Goal: Information Seeking & Learning: Check status

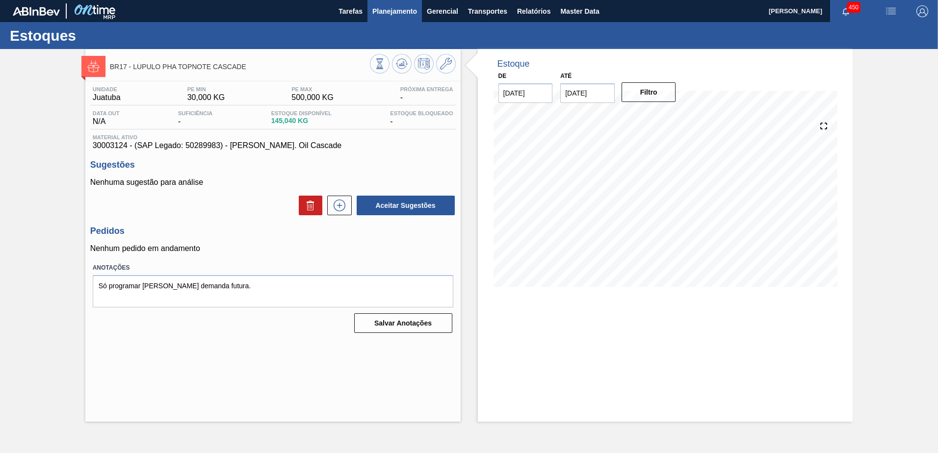
click at [411, 14] on span "Planejamento" at bounding box center [394, 11] width 45 height 12
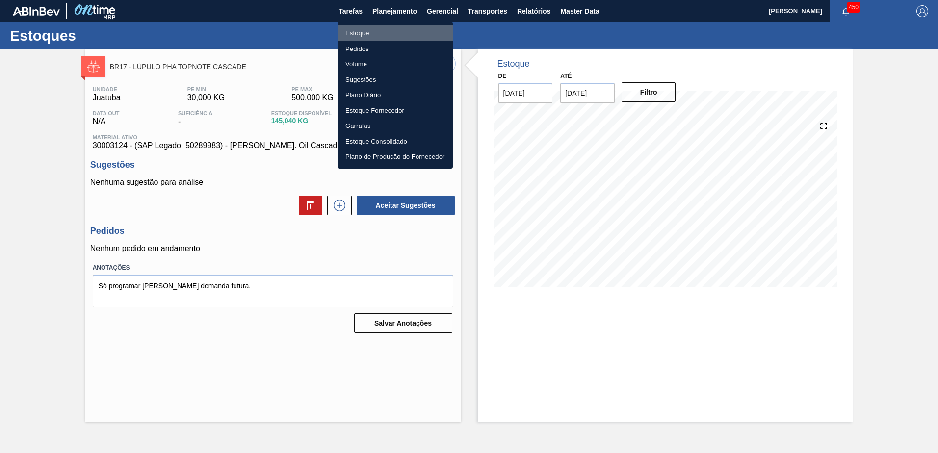
click at [415, 34] on li "Estoque" at bounding box center [394, 34] width 115 height 16
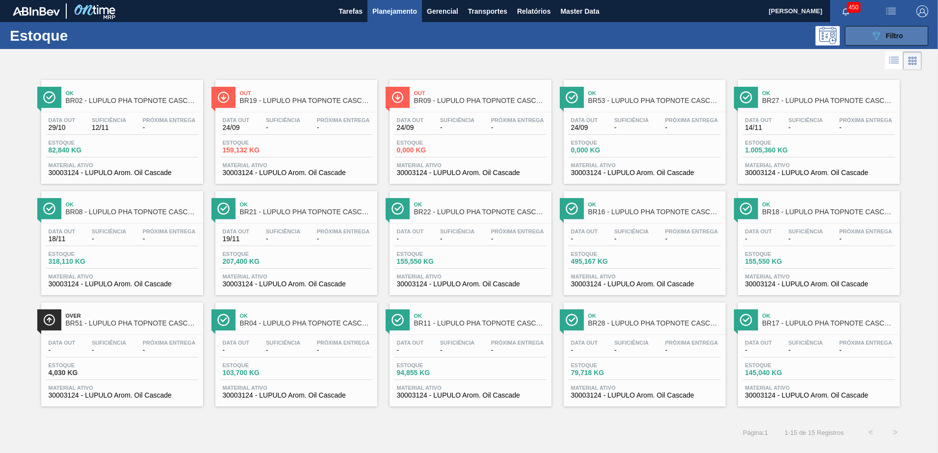
click at [851, 38] on button "089F7B8B-B2A5-4AFE-B5C0-19BA573D28AC Filtro" at bounding box center [886, 36] width 83 height 20
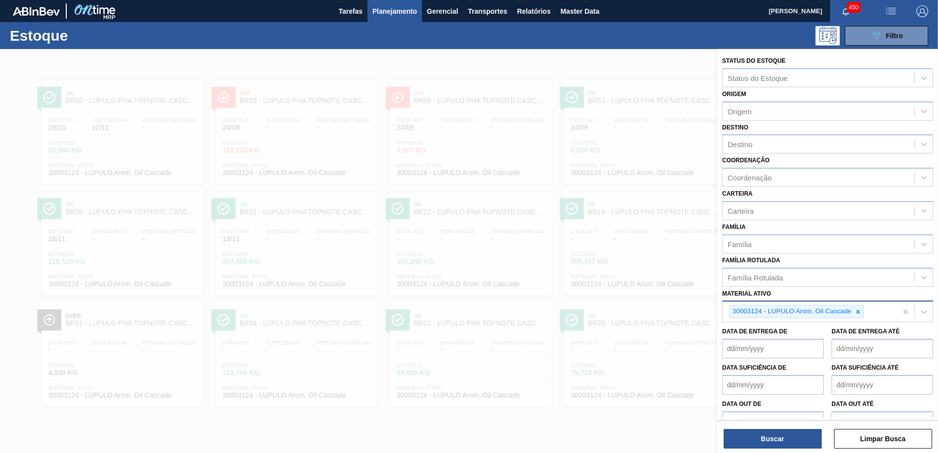
click at [860, 312] on icon at bounding box center [857, 311] width 7 height 7
click at [796, 312] on div "Material ativo" at bounding box center [818, 311] width 192 height 14
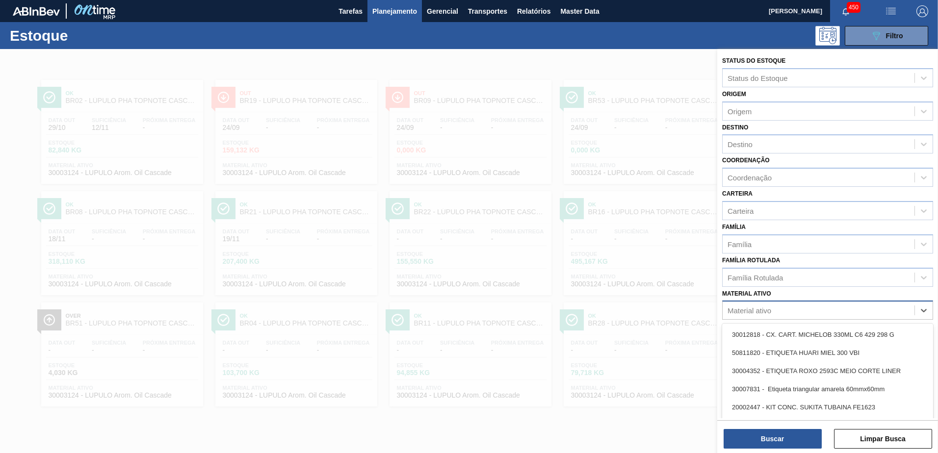
paste ativo "RÓTULO PLÁSTICO GCA 2L H"
type ativo "RÓTULO PLÁSTICO GCA 2L H"
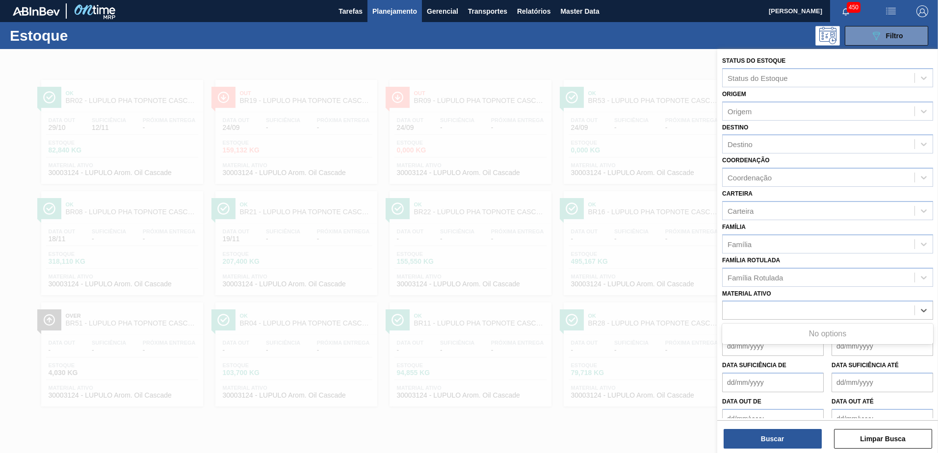
drag, startPoint x: 842, startPoint y: 306, endPoint x: 565, endPoint y: 297, distance: 277.3
click at [717, 297] on div "Status do Estoque Status do Estoque Origem Origem Destino Destino Coordenação C…" at bounding box center [827, 275] width 221 height 453
click at [774, 274] on div "Família Rotulada" at bounding box center [754, 277] width 55 height 8
paste Rotulada "RÓTULO PLÁSTICO GCA 2L H"
type Rotulada "RÓTULO PLÁSTICO GCA 2L H"
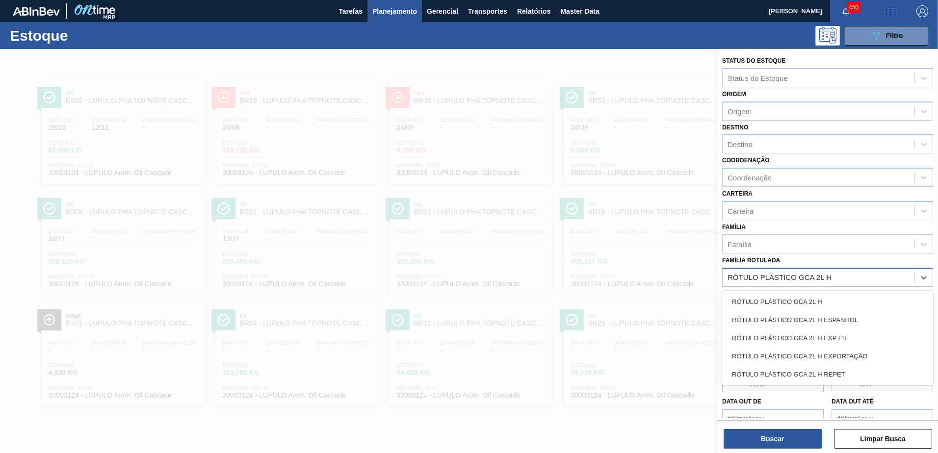
drag, startPoint x: 846, startPoint y: 297, endPoint x: 837, endPoint y: 336, distance: 39.9
click at [846, 298] on div "RÓTULO PLÁSTICO GCA 2L H" at bounding box center [827, 302] width 211 height 18
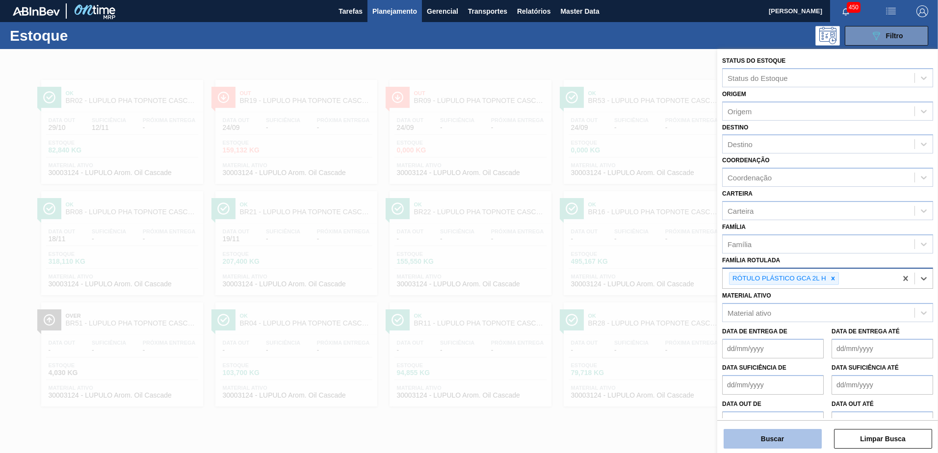
click at [778, 447] on button "Buscar" at bounding box center [772, 439] width 98 height 20
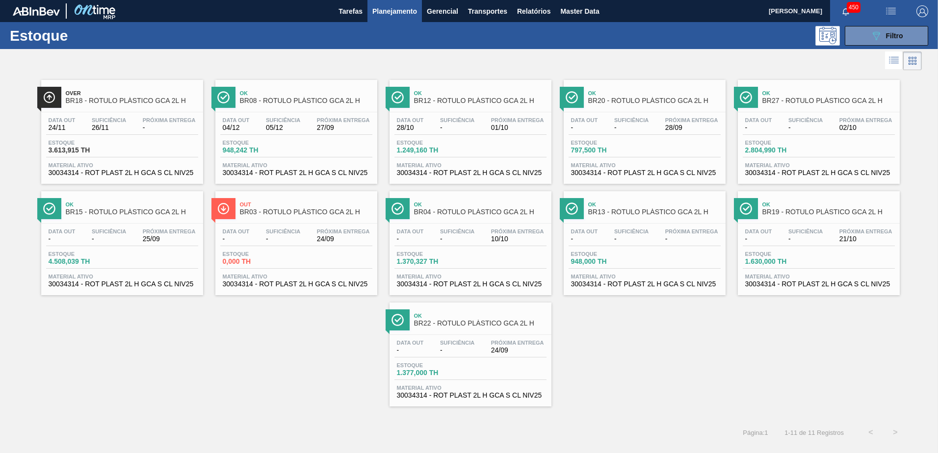
drag, startPoint x: 859, startPoint y: 40, endPoint x: 860, endPoint y: 47, distance: 6.5
click at [859, 40] on button "089F7B8B-B2A5-4AFE-B5C0-19BA573D28AC Filtro" at bounding box center [886, 36] width 83 height 20
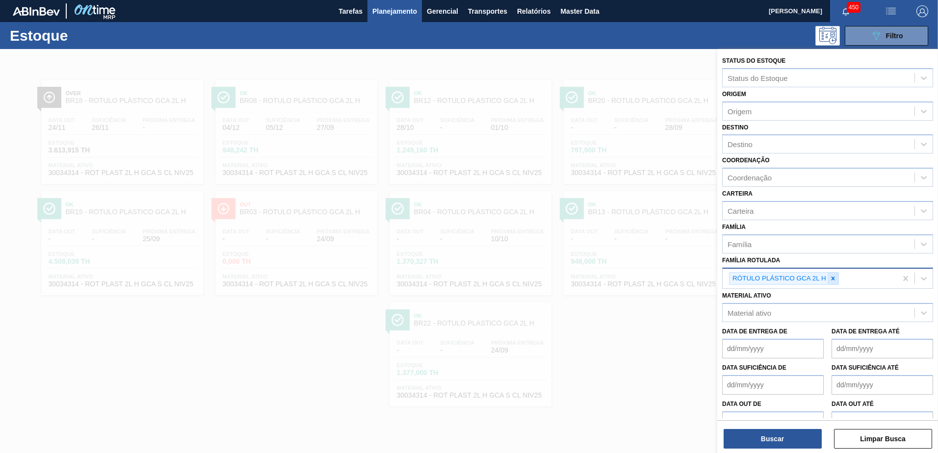
click at [832, 279] on icon at bounding box center [832, 278] width 7 height 7
click at [783, 310] on div "Material ativo" at bounding box center [818, 311] width 192 height 14
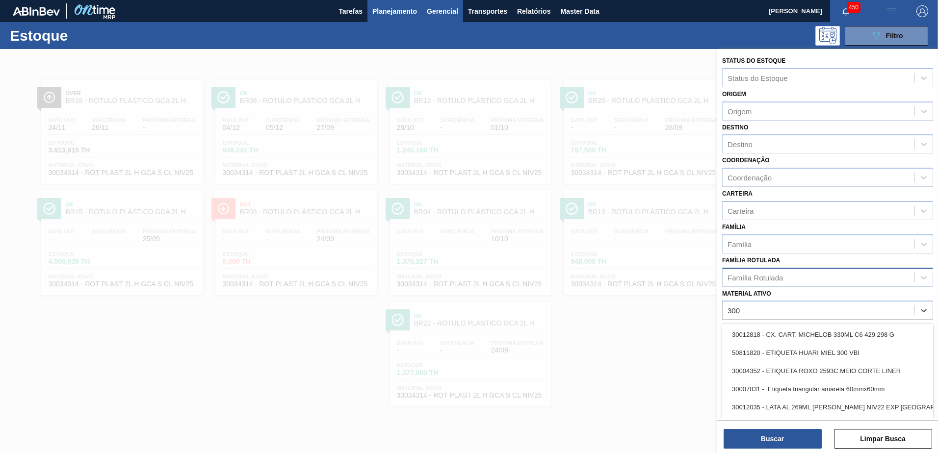
type ativo "300"
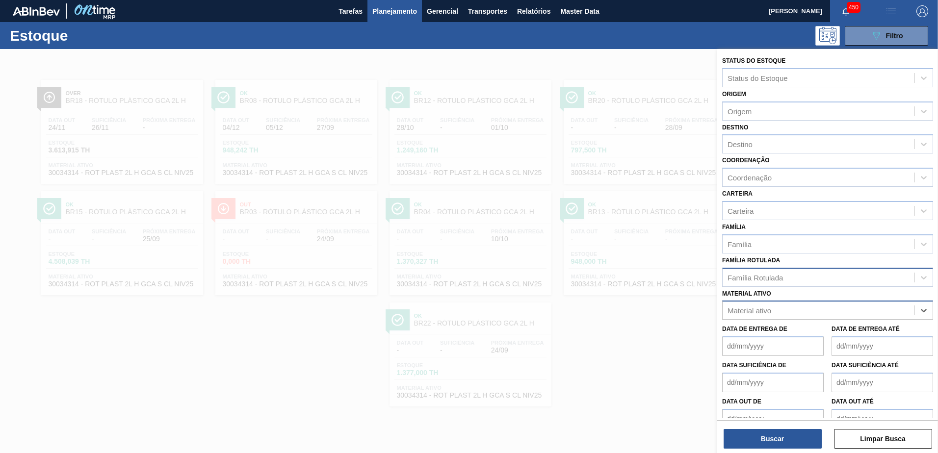
click at [771, 314] on div "Material ativo" at bounding box center [818, 311] width 192 height 14
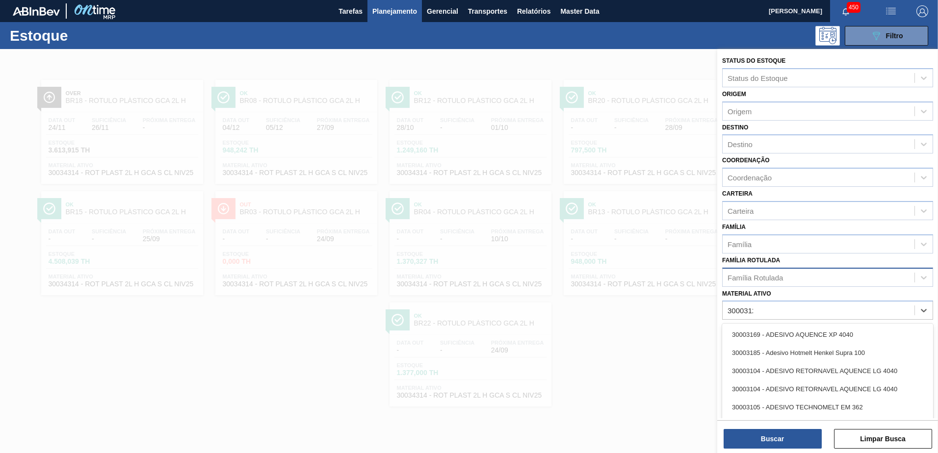
type ativo "30003124"
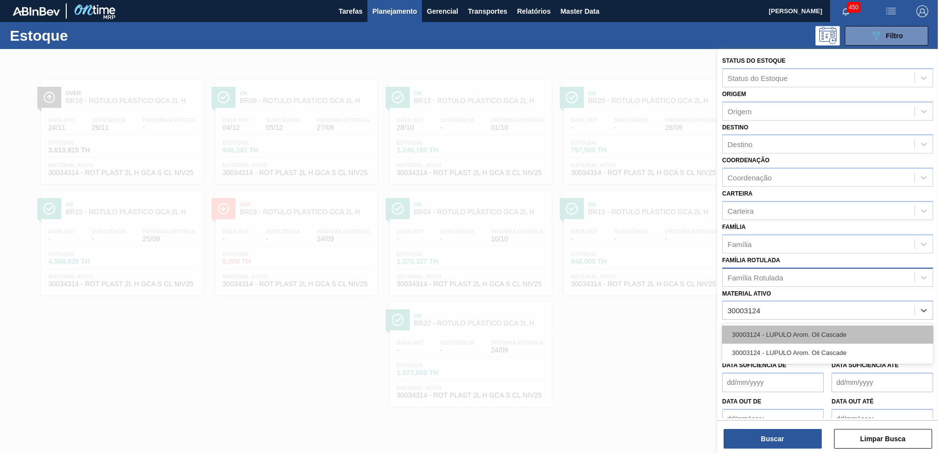
click at [794, 332] on div "30003124 - LUPULO Arom. Oil Cascade" at bounding box center [827, 335] width 211 height 18
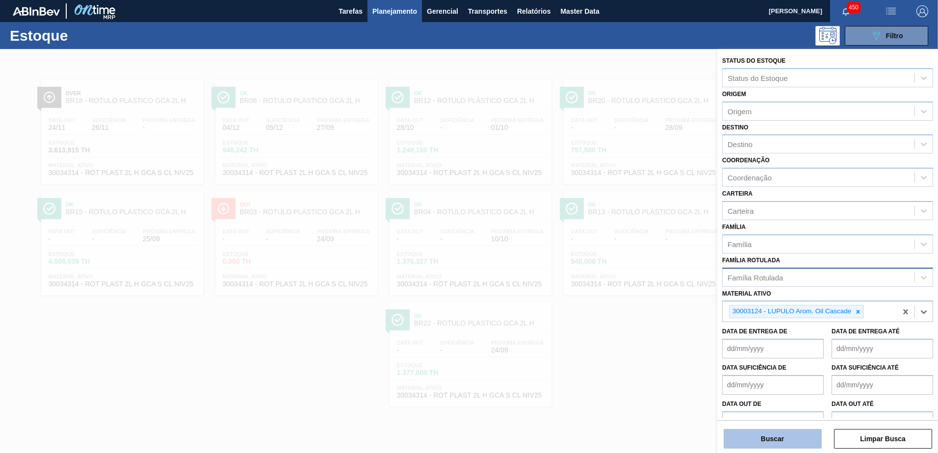
click at [783, 441] on button "Buscar" at bounding box center [772, 439] width 98 height 20
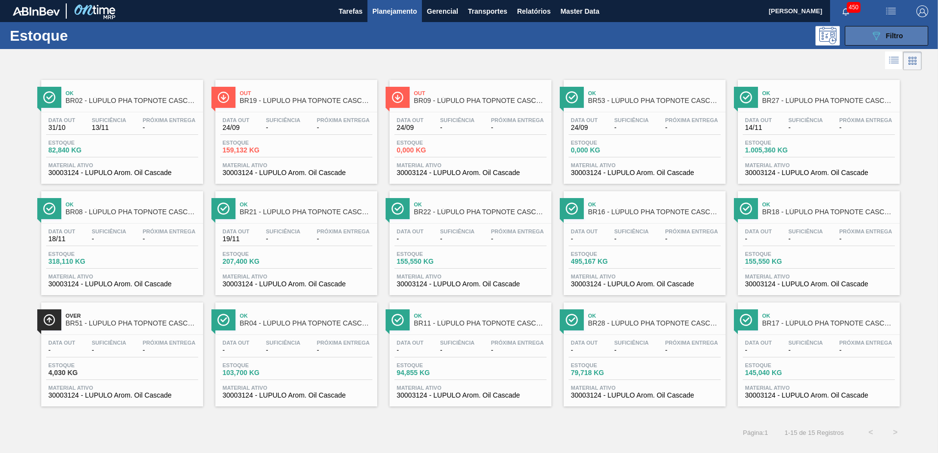
click at [904, 40] on button "089F7B8B-B2A5-4AFE-B5C0-19BA573D28AC Filtro" at bounding box center [886, 36] width 83 height 20
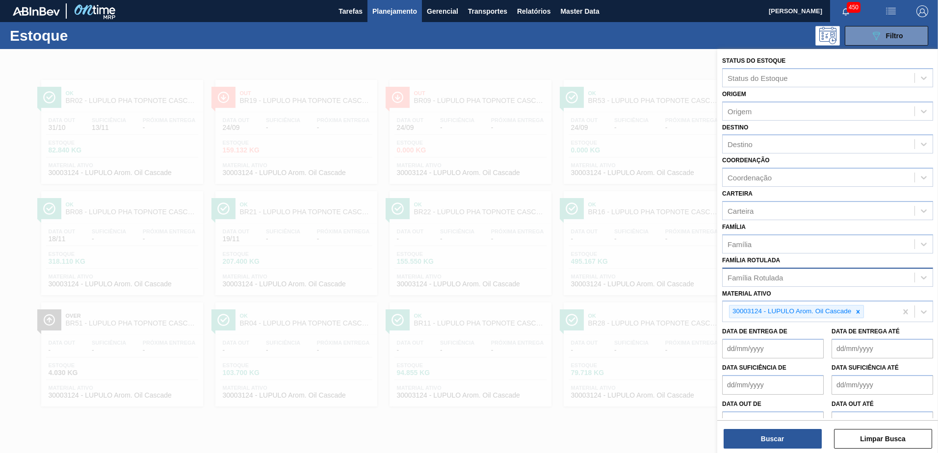
drag, startPoint x: 863, startPoint y: 317, endPoint x: 818, endPoint y: 326, distance: 46.1
click at [862, 317] on div at bounding box center [857, 312] width 11 height 12
paste ativo "30034389"
type ativo "30034389"
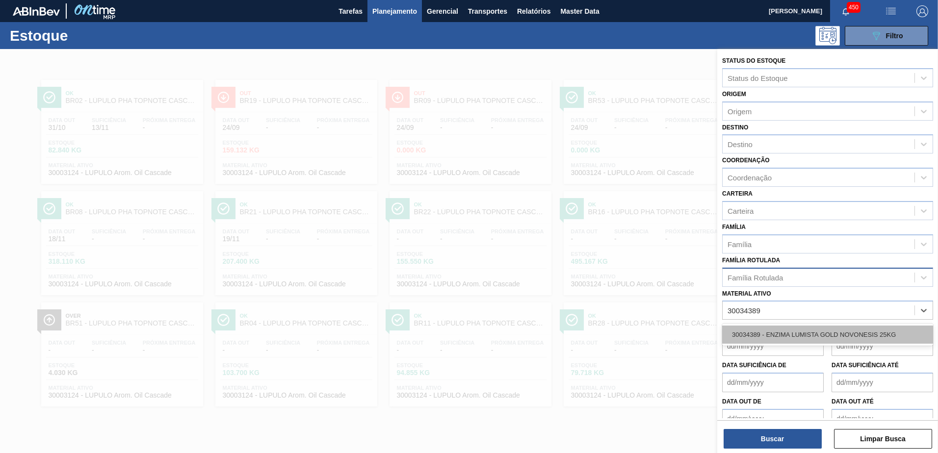
click at [770, 337] on div "30034389 - ENZIMA LUMISTA GOLD NOVONESIS 25KG" at bounding box center [827, 335] width 211 height 18
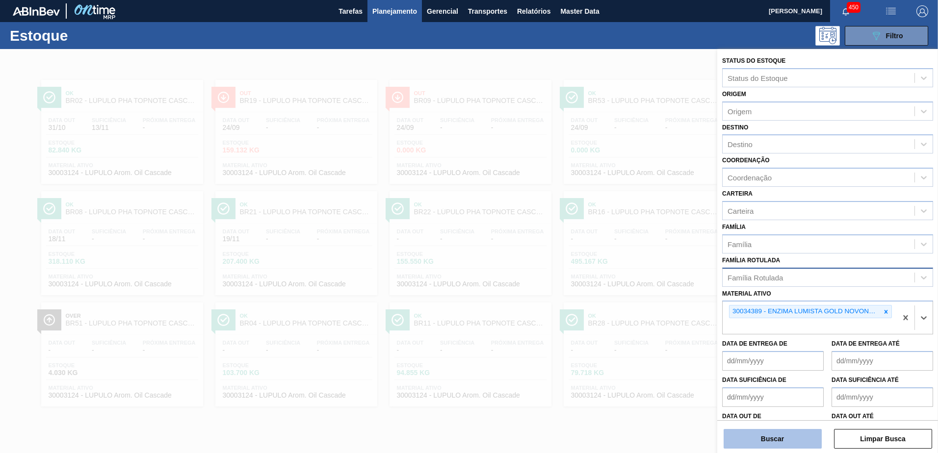
click at [775, 434] on button "Buscar" at bounding box center [772, 439] width 98 height 20
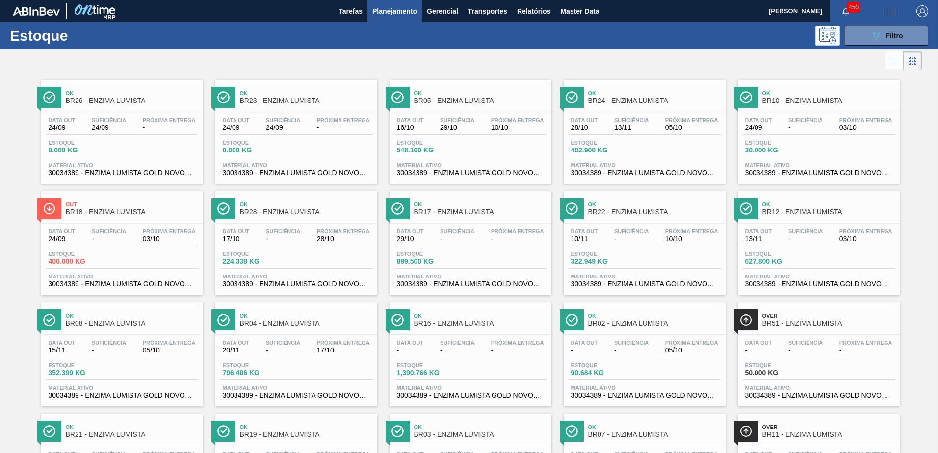
click at [476, 100] on span "BR05 - ENZIMA LUMISTA" at bounding box center [480, 100] width 132 height 7
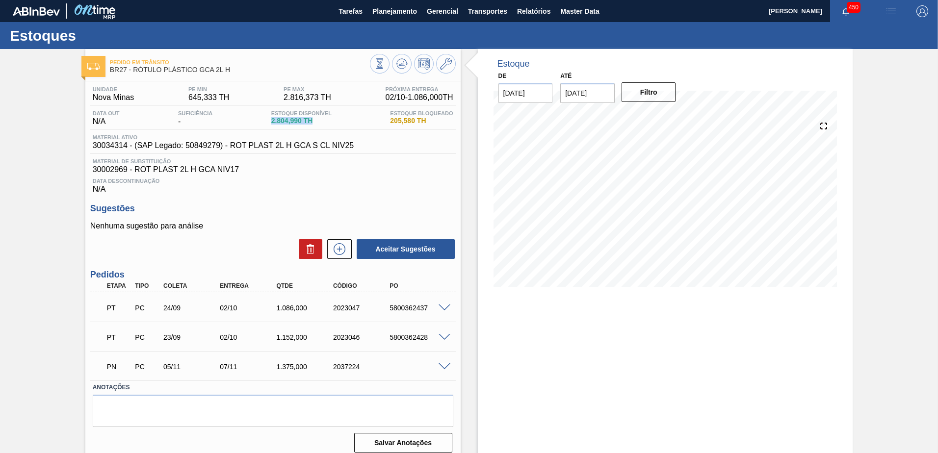
drag, startPoint x: 309, startPoint y: 118, endPoint x: 334, endPoint y: 128, distance: 27.2
click at [334, 128] on div "Data out N/A Suficiência - Estoque Disponível 2.804,990 TH Estoque Bloqueado 20…" at bounding box center [272, 119] width 365 height 19
click at [336, 128] on div "Data out N/A Suficiência - Estoque Disponível 2.804,990 TH Estoque Bloqueado 20…" at bounding box center [272, 119] width 365 height 19
click at [341, 125] on div "Data out N/A Suficiência - Estoque Disponível 2.804,990 TH Estoque Bloqueado 20…" at bounding box center [272, 119] width 365 height 19
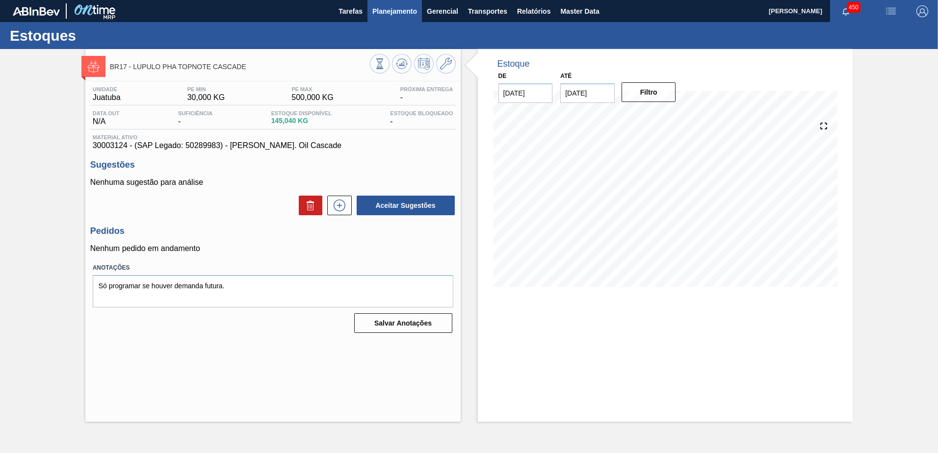
click at [379, 15] on span "Planejamento" at bounding box center [394, 11] width 45 height 12
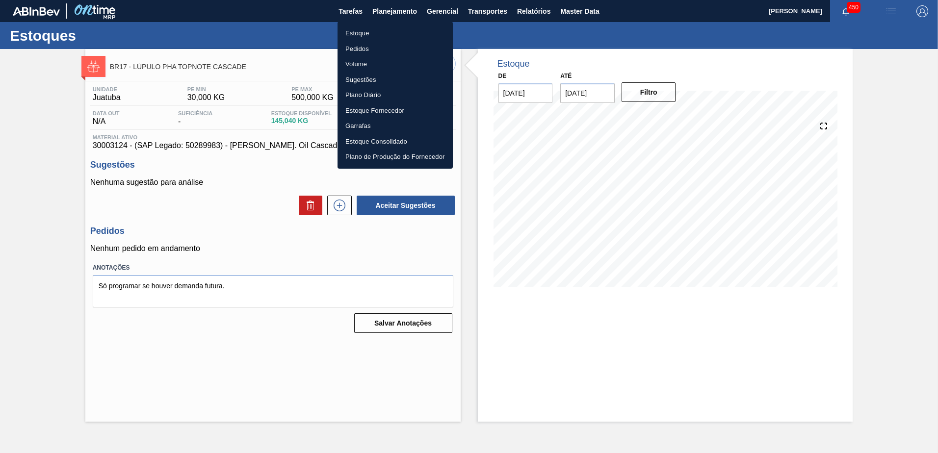
click at [389, 32] on li "Estoque" at bounding box center [394, 34] width 115 height 16
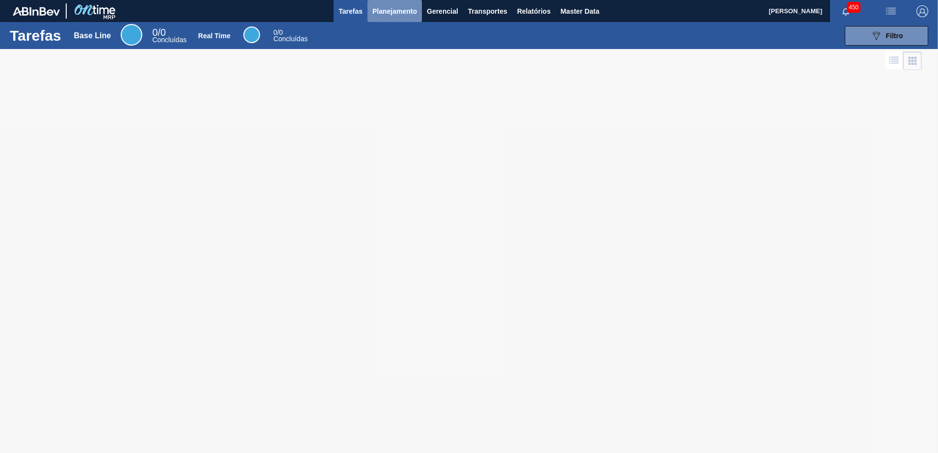
click at [389, 2] on button "Planejamento" at bounding box center [394, 11] width 54 height 22
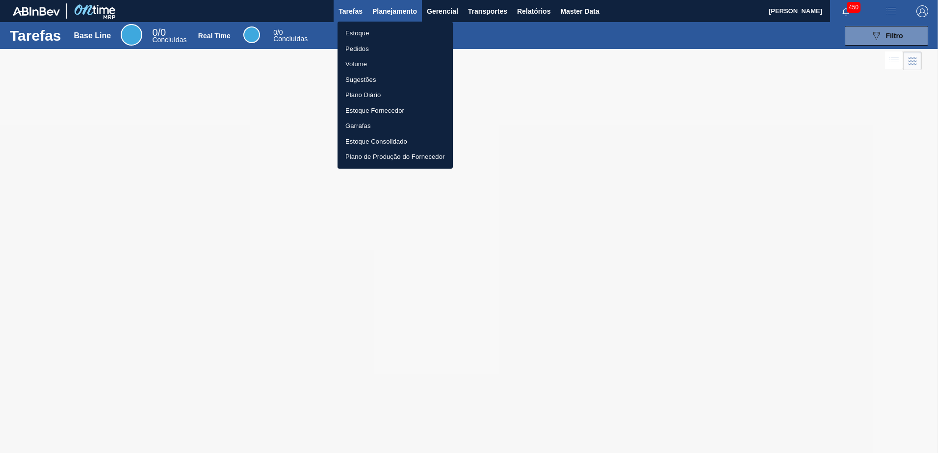
click at [379, 20] on div at bounding box center [469, 226] width 938 height 453
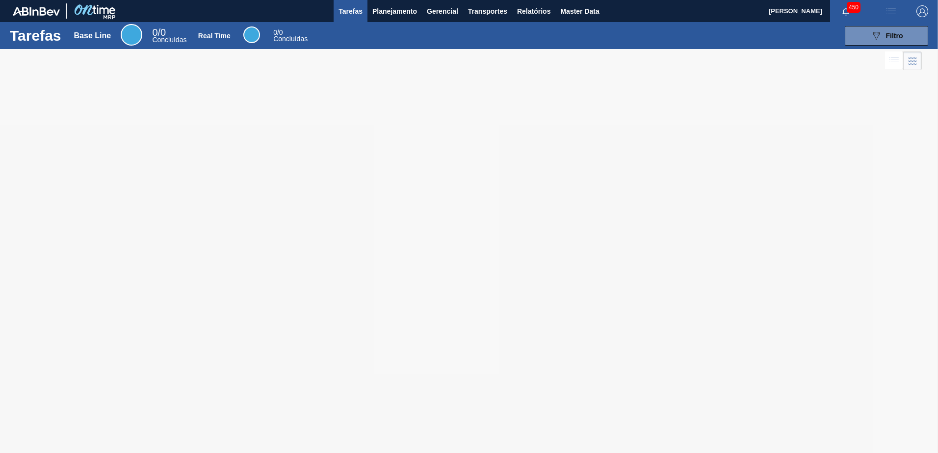
click at [380, 30] on li "Estoque" at bounding box center [395, 34] width 86 height 9
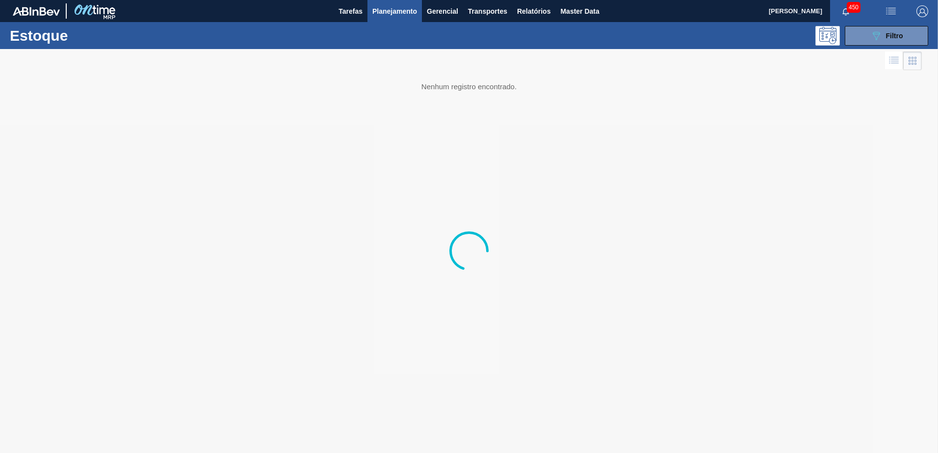
click at [390, 19] on button "Planejamento" at bounding box center [394, 11] width 54 height 22
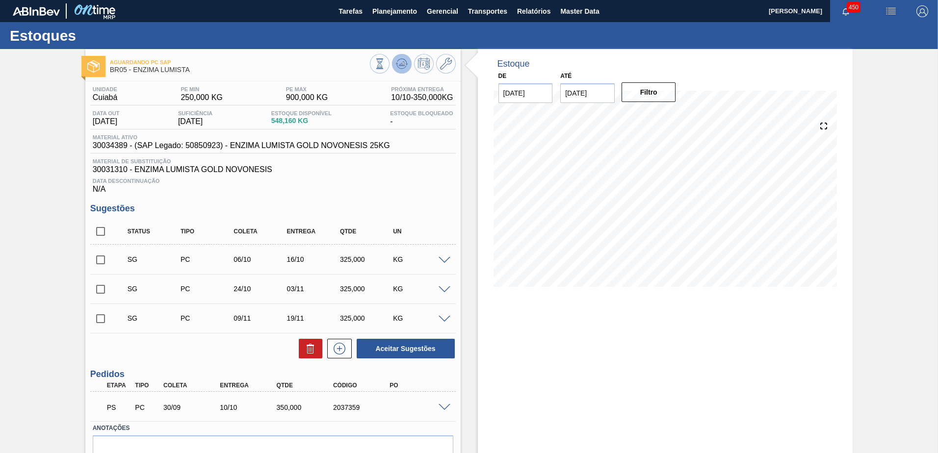
click at [399, 61] on icon at bounding box center [402, 64] width 12 height 12
